Goal: Information Seeking & Learning: Learn about a topic

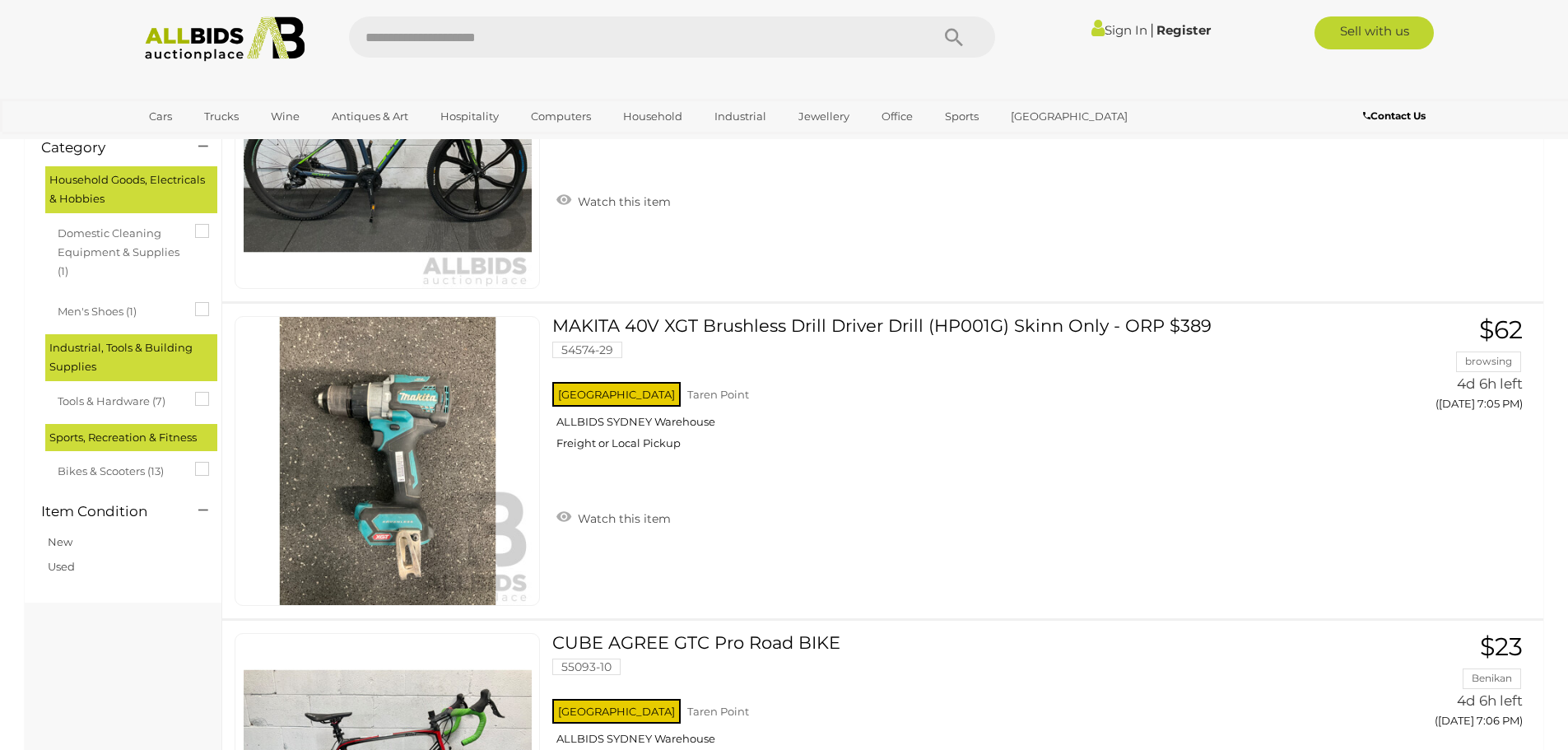
scroll to position [330, 0]
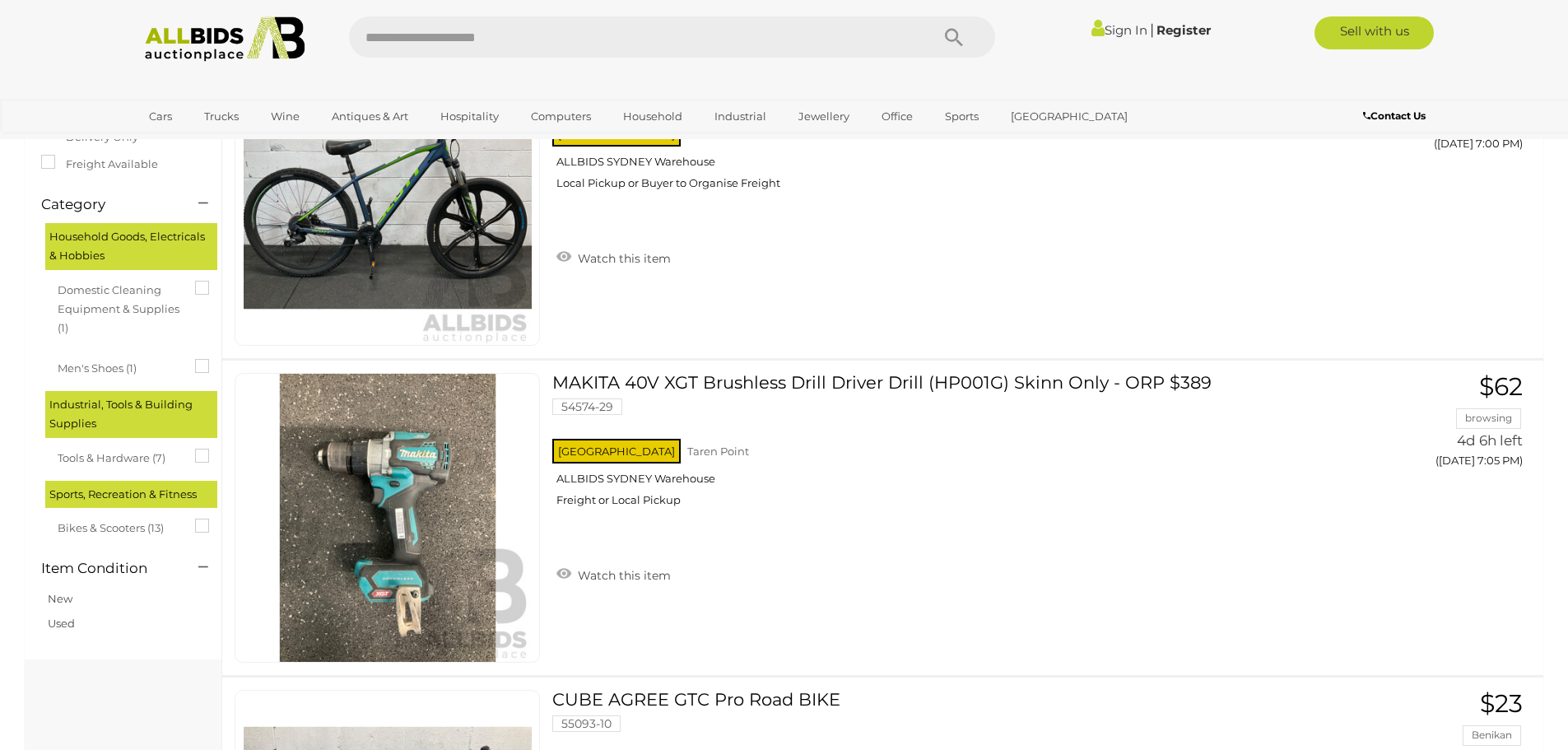
click at [129, 524] on span "Bikes & Scooters (13)" at bounding box center [119, 525] width 124 height 23
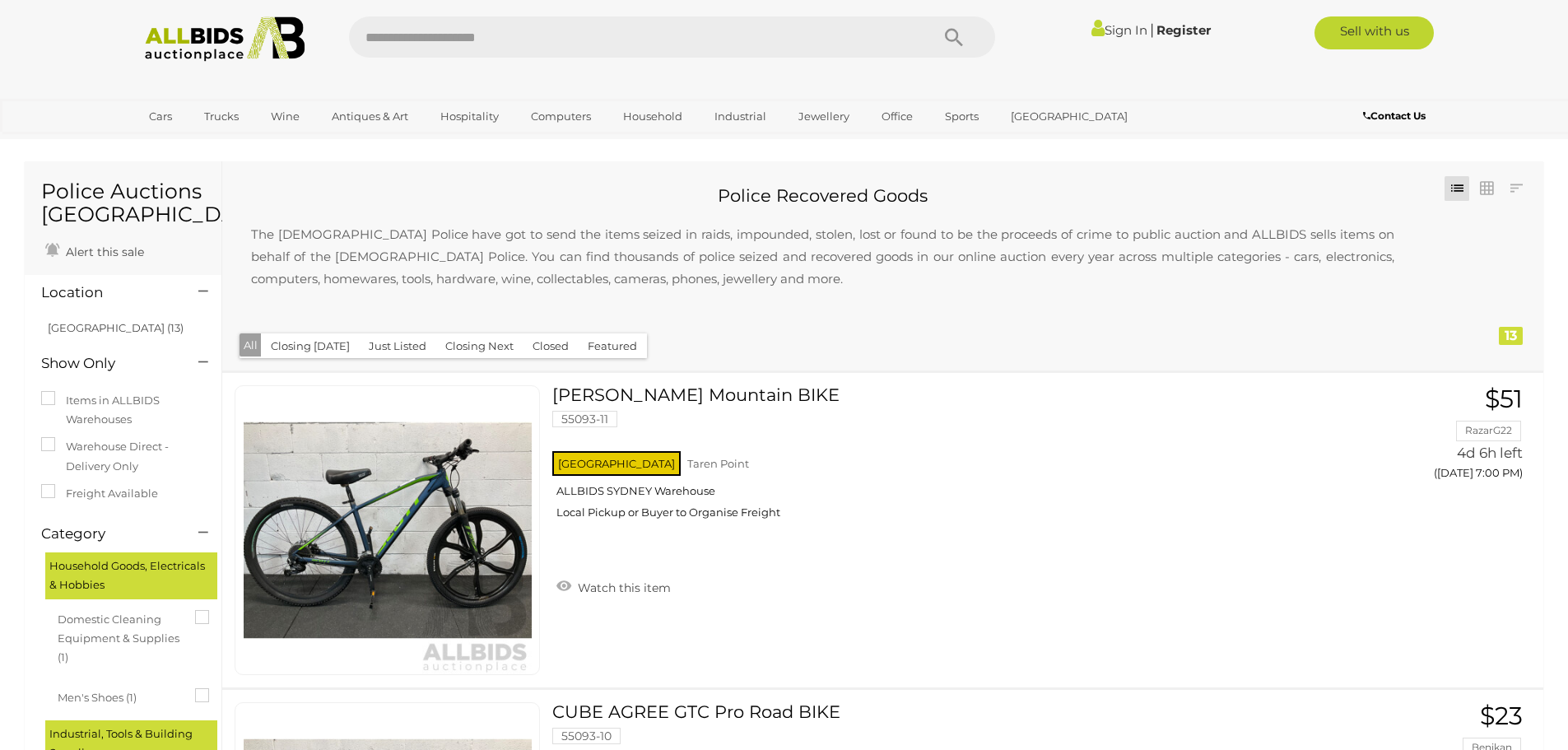
click at [324, 344] on button "Closing Today" at bounding box center [311, 346] width 99 height 26
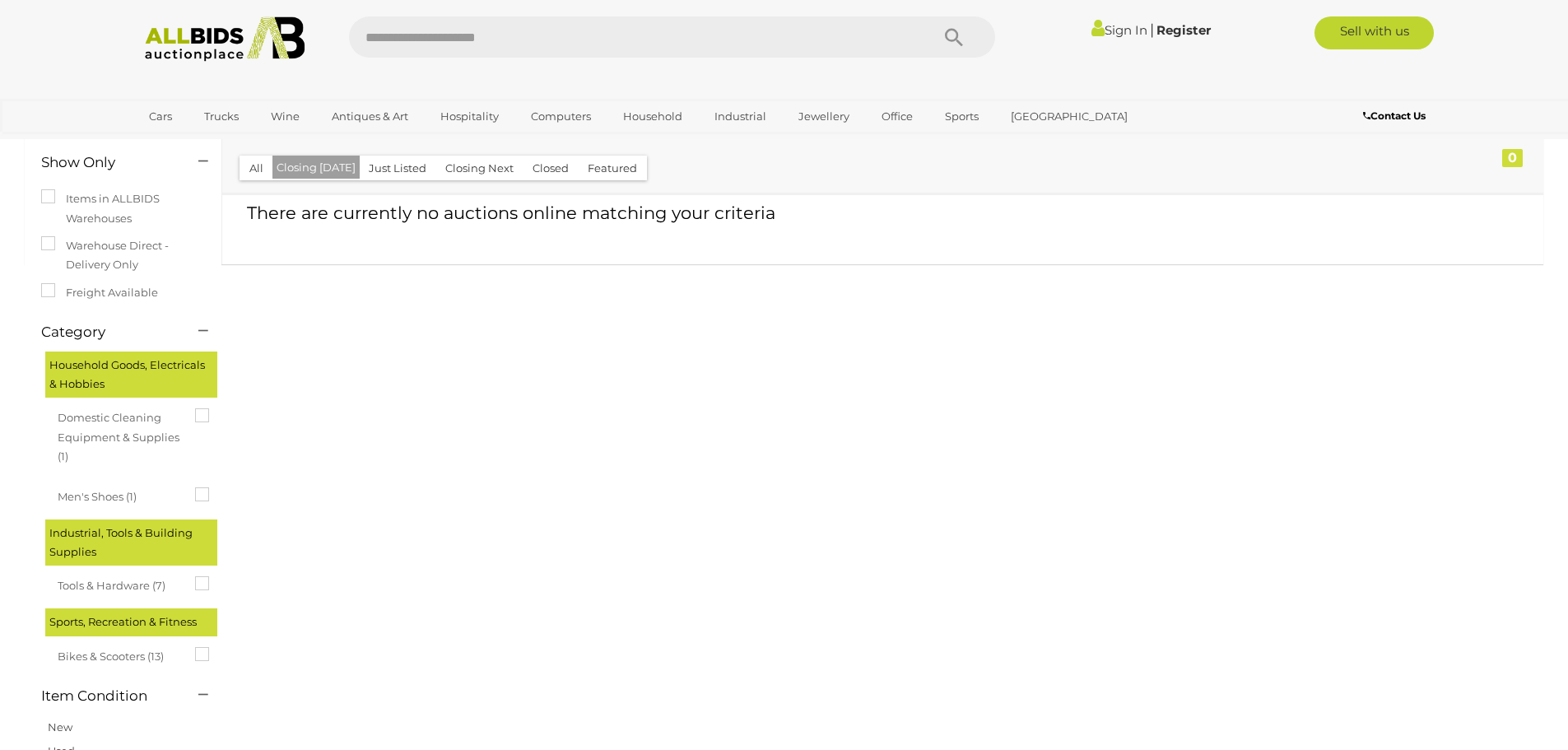
scroll to position [82, 0]
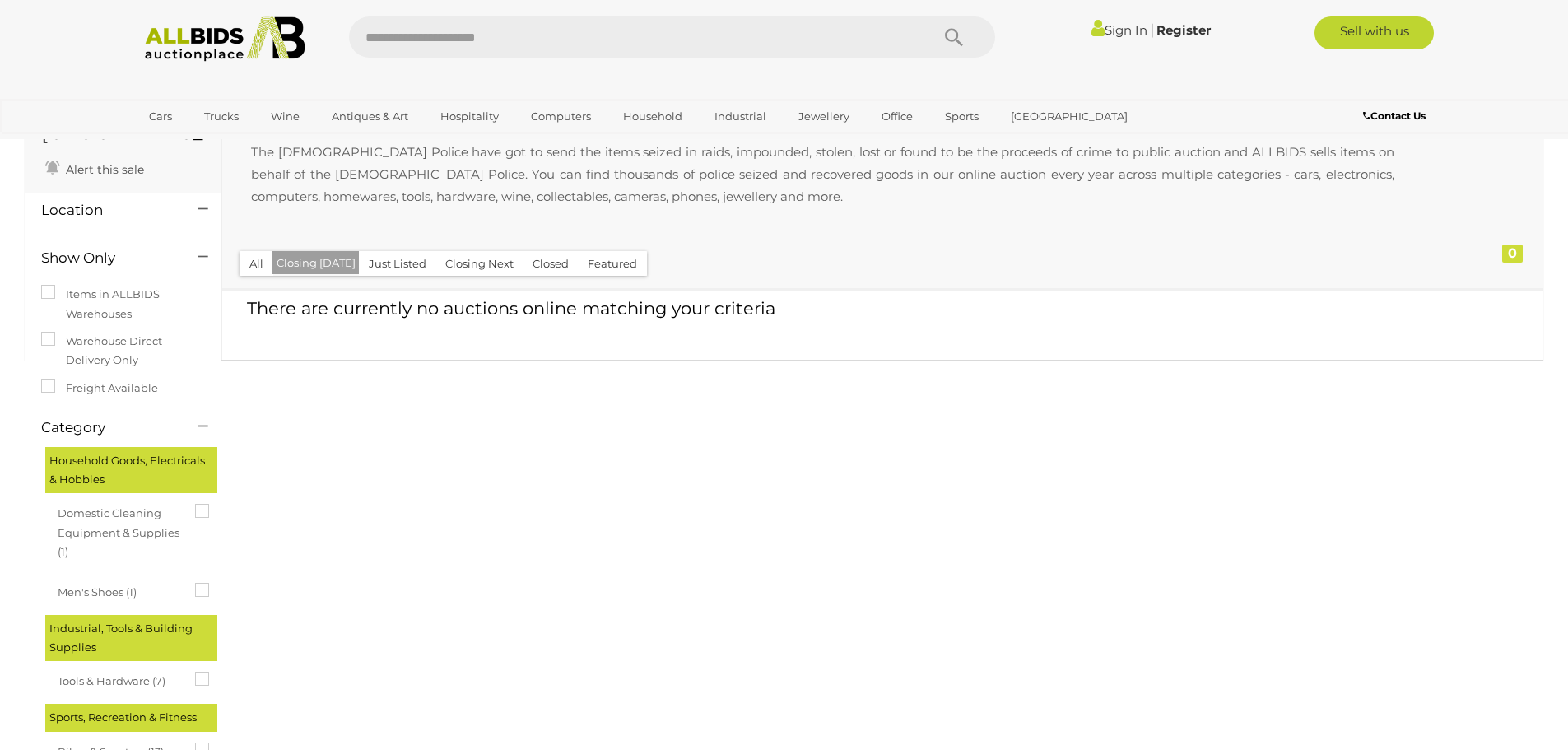
click at [393, 272] on button "Just Listed" at bounding box center [397, 264] width 78 height 26
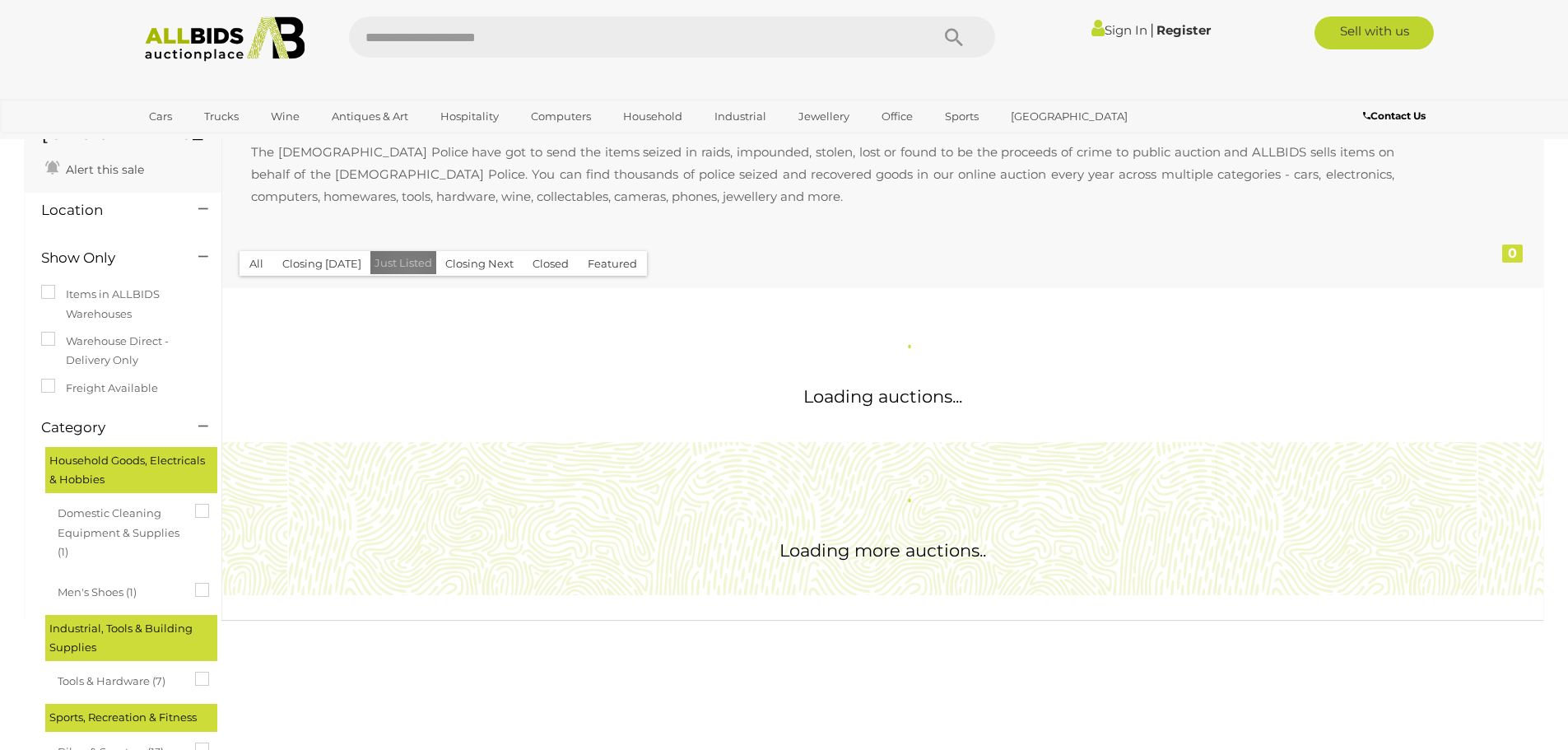
scroll to position [0, 0]
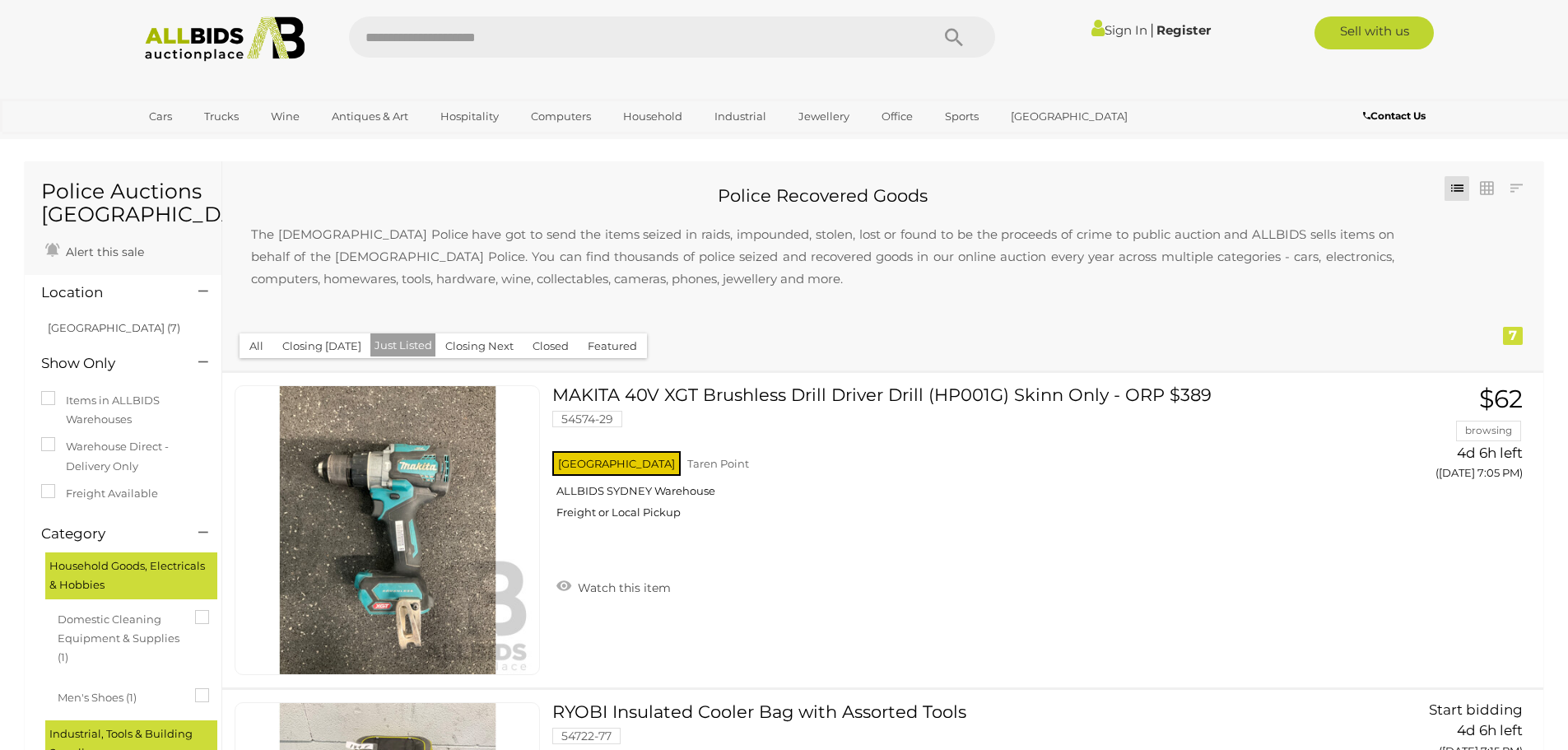
click at [490, 348] on button "Closing Next" at bounding box center [479, 346] width 88 height 26
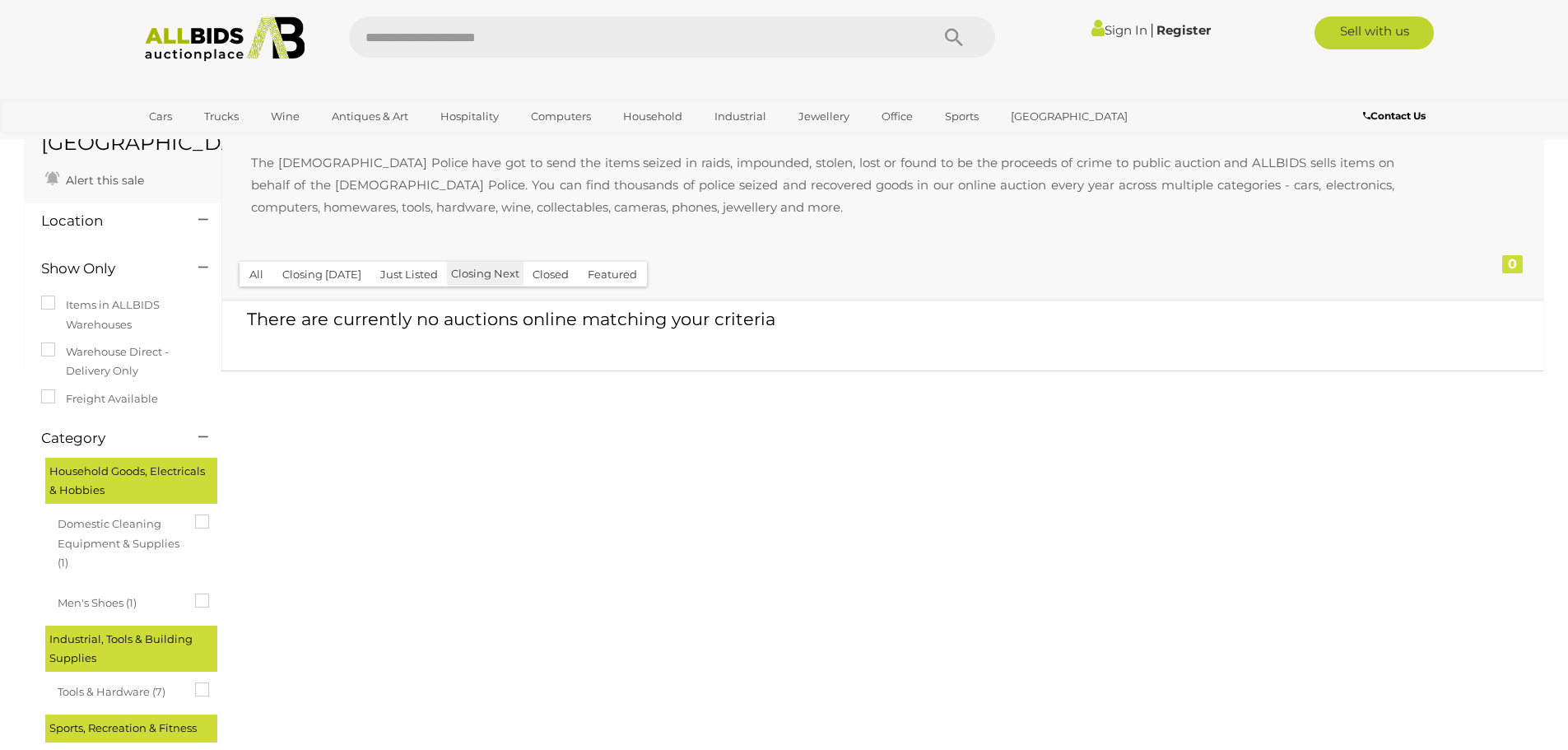
scroll to position [165, 0]
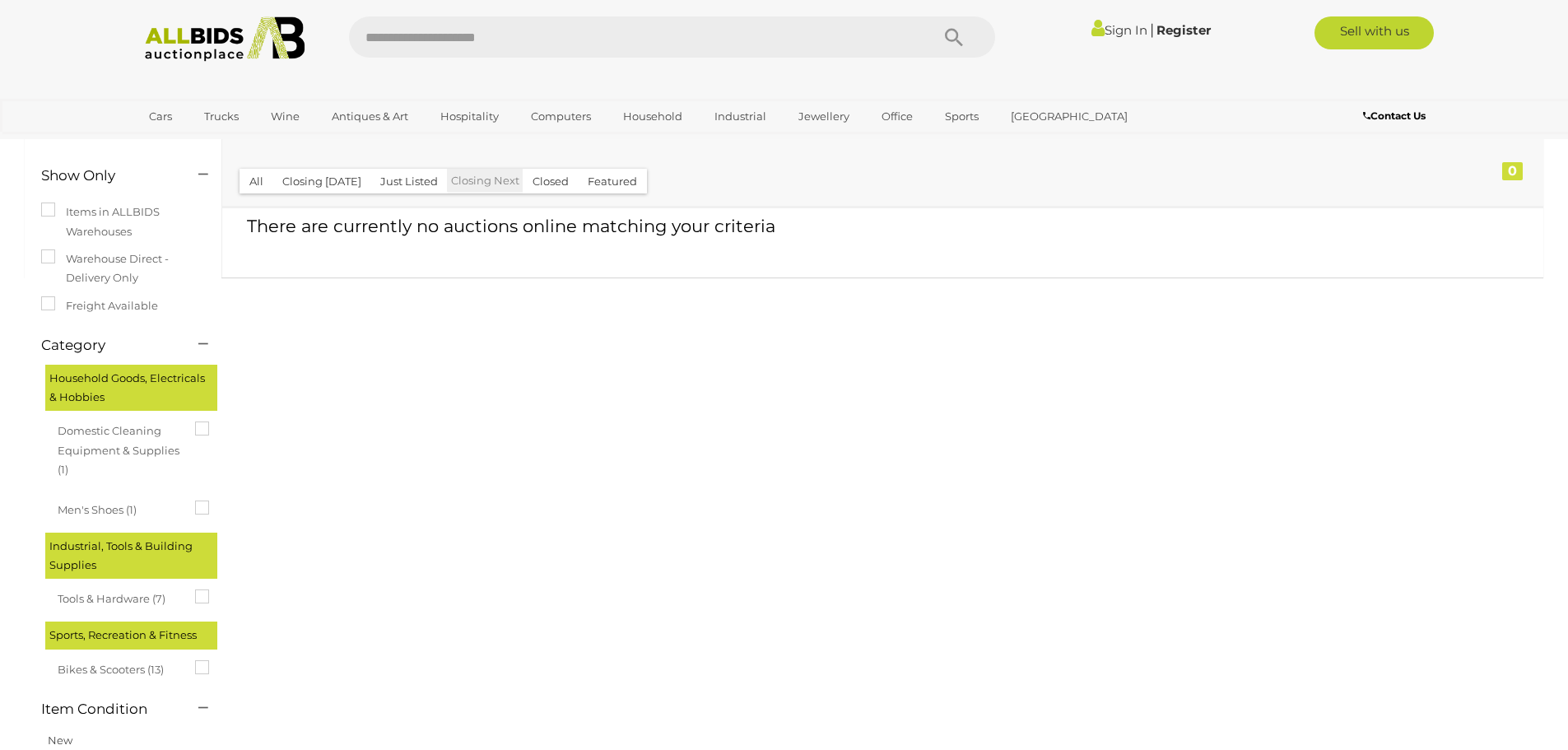
click at [257, 179] on button "All" at bounding box center [257, 182] width 34 height 26
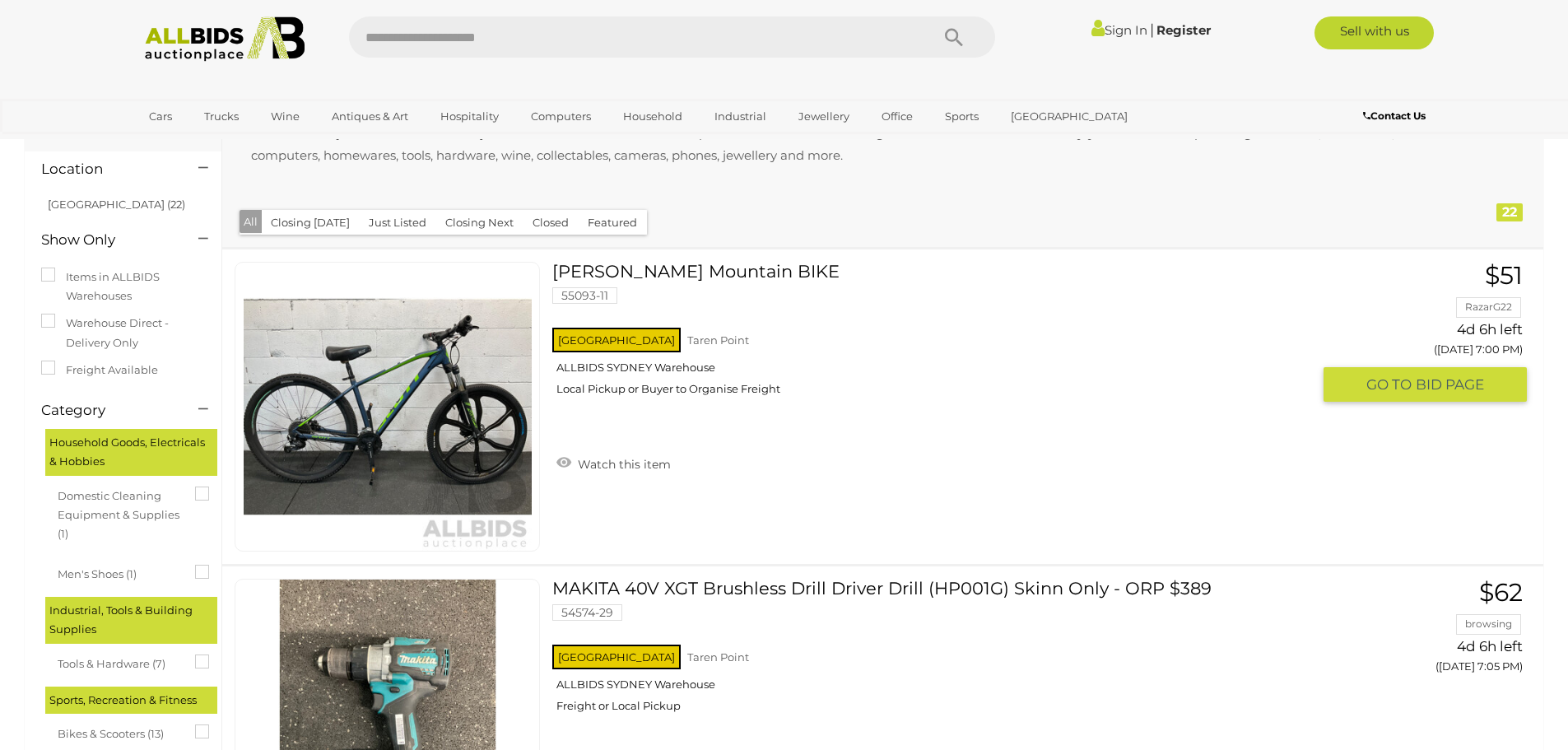
scroll to position [165, 0]
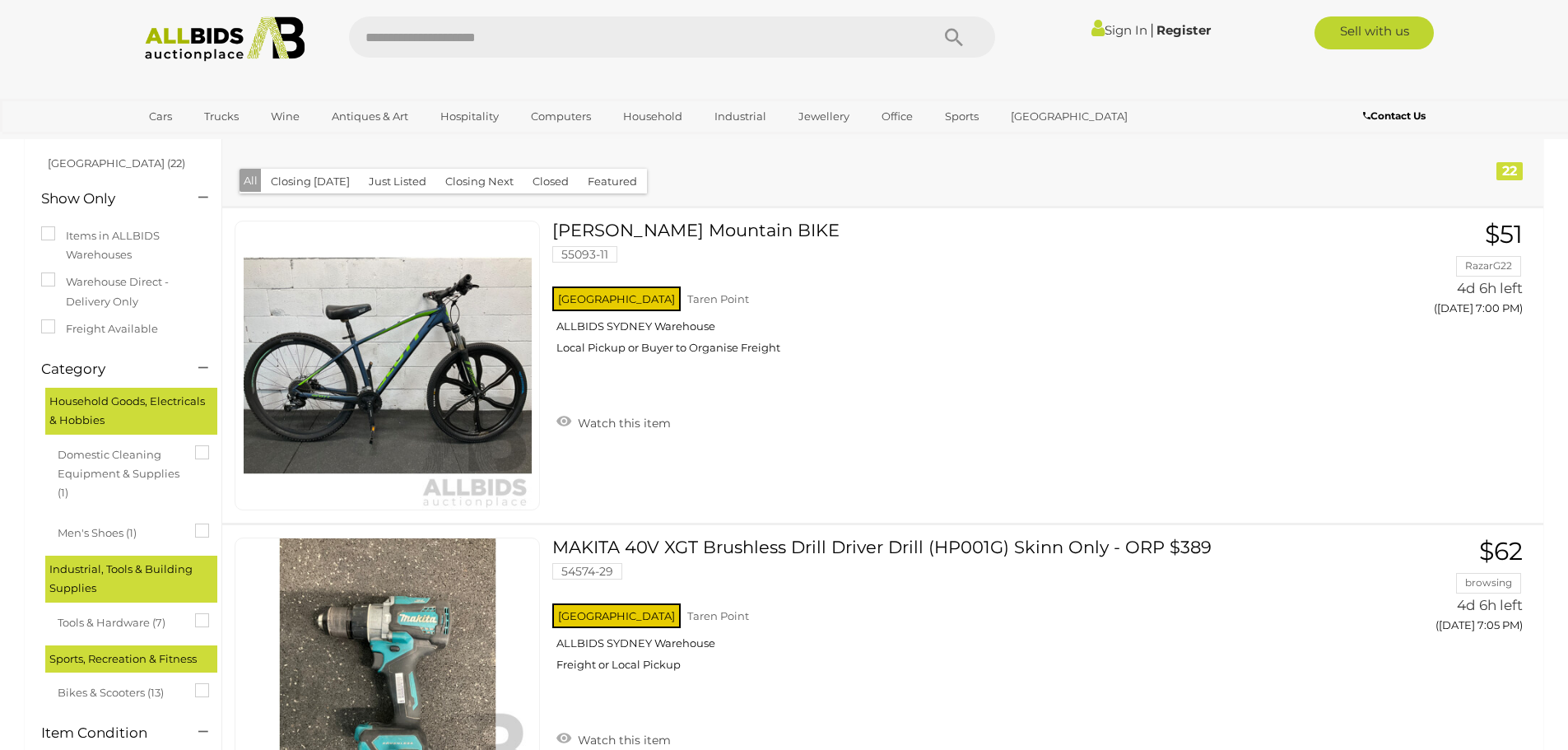
click at [1237, 148] on div "Police Recovered Goods The Australian Police have got to send the items seized …" at bounding box center [829, 85] width 1189 height 153
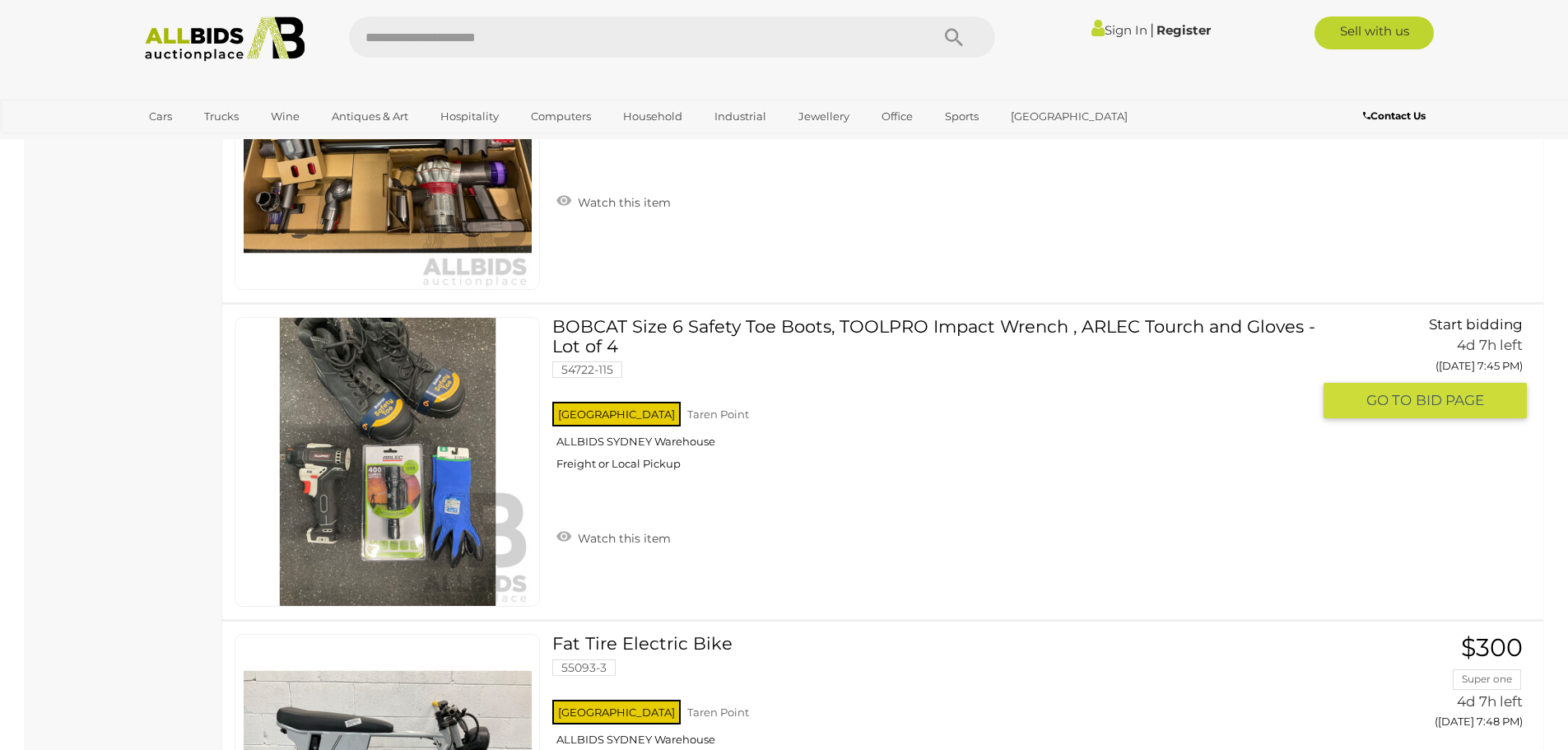
scroll to position [4447, 0]
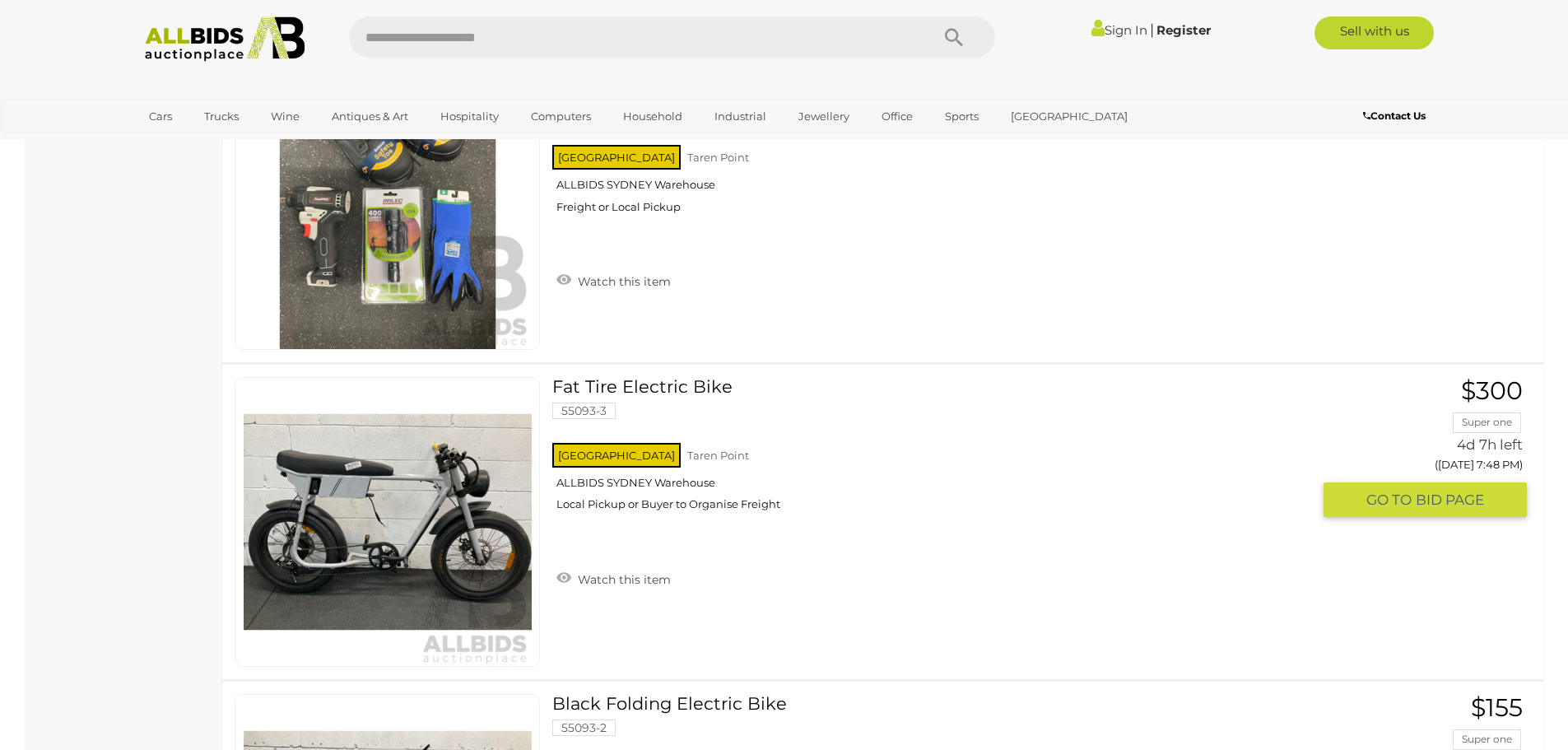
click at [1074, 482] on div "NSW Taren Point ALLBIDS SYDNEY Warehouse Local Pickup or Buyer to Organise Frei…" at bounding box center [932, 482] width 758 height 85
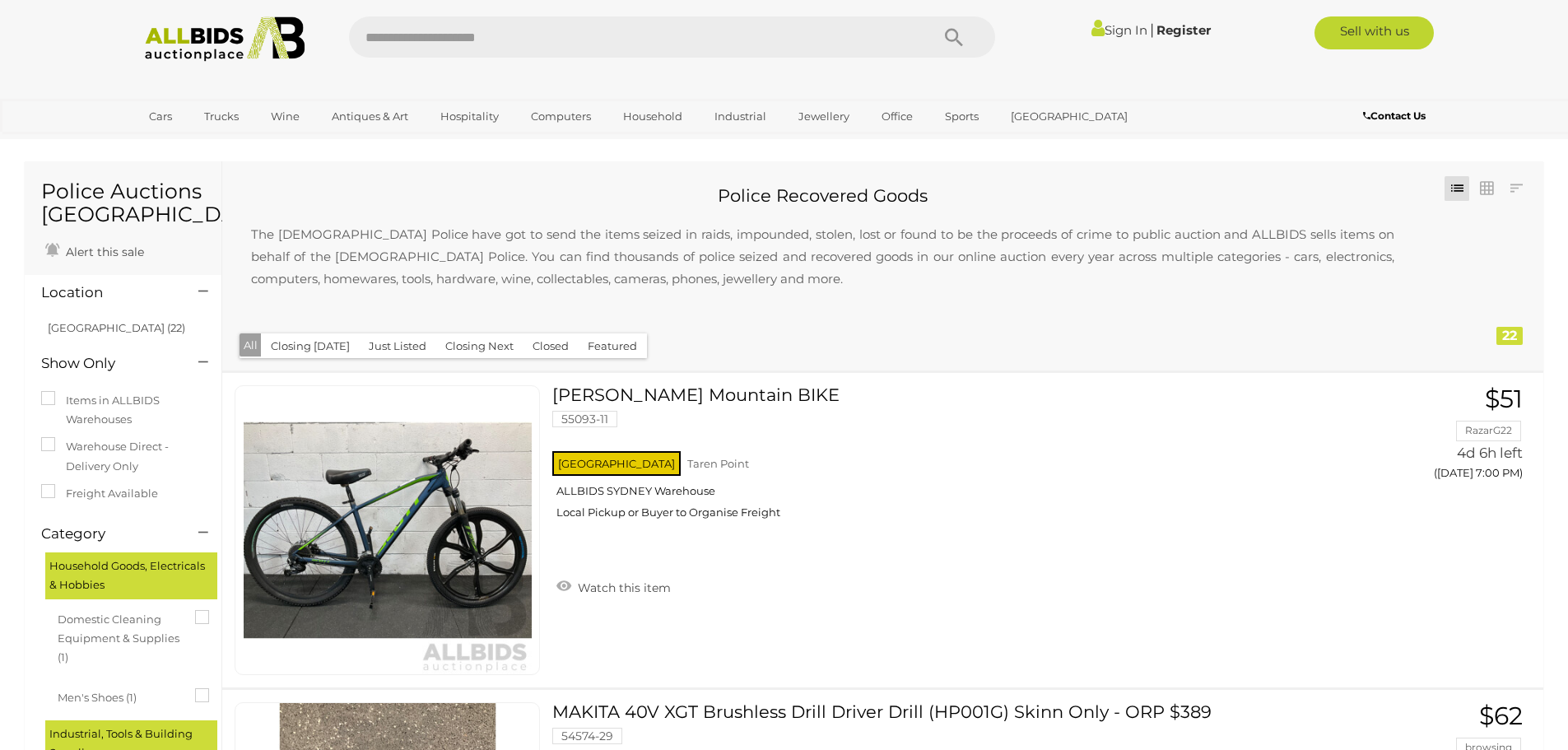
click at [1035, 310] on div "Police Recovered Goods The Australian Police have got to send the items seized …" at bounding box center [829, 249] width 1189 height 153
click at [1044, 308] on div "Police Recovered Goods The Australian Police have got to send the items seized …" at bounding box center [829, 249] width 1189 height 153
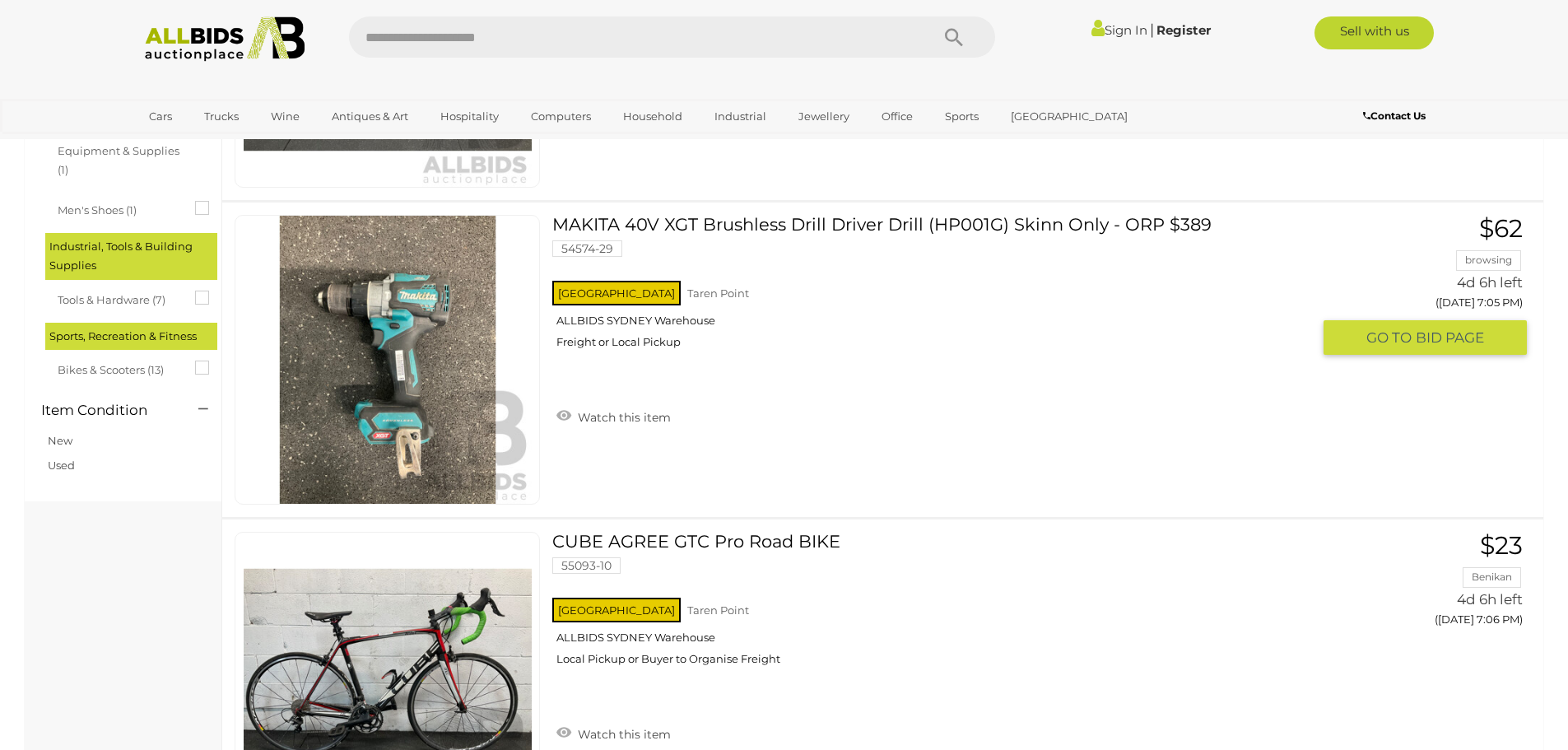
scroll to position [577, 0]
